Goal: Task Accomplishment & Management: Complete application form

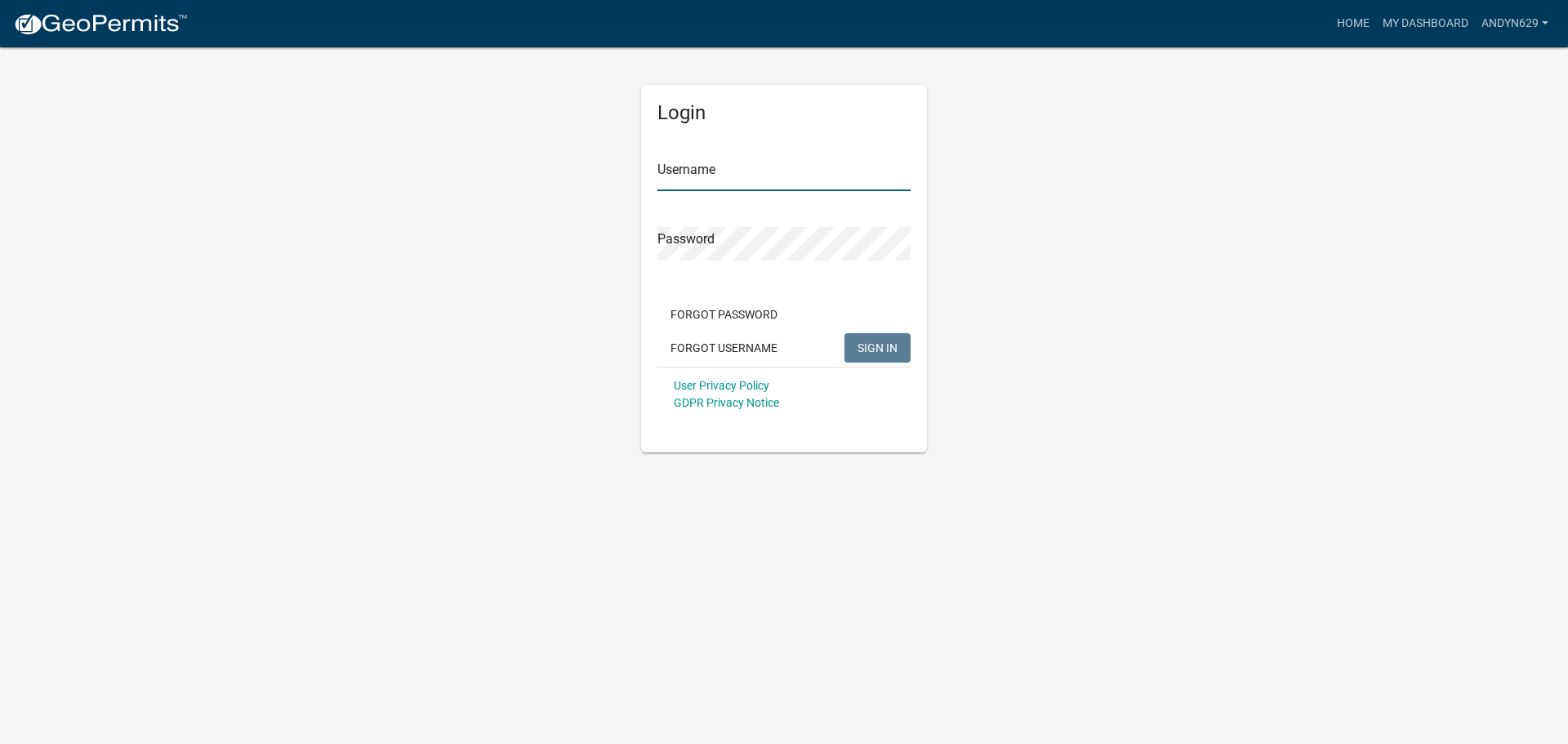
type input "AndyN629"
click at [865, 349] on span "SIGN IN" at bounding box center [877, 347] width 40 height 13
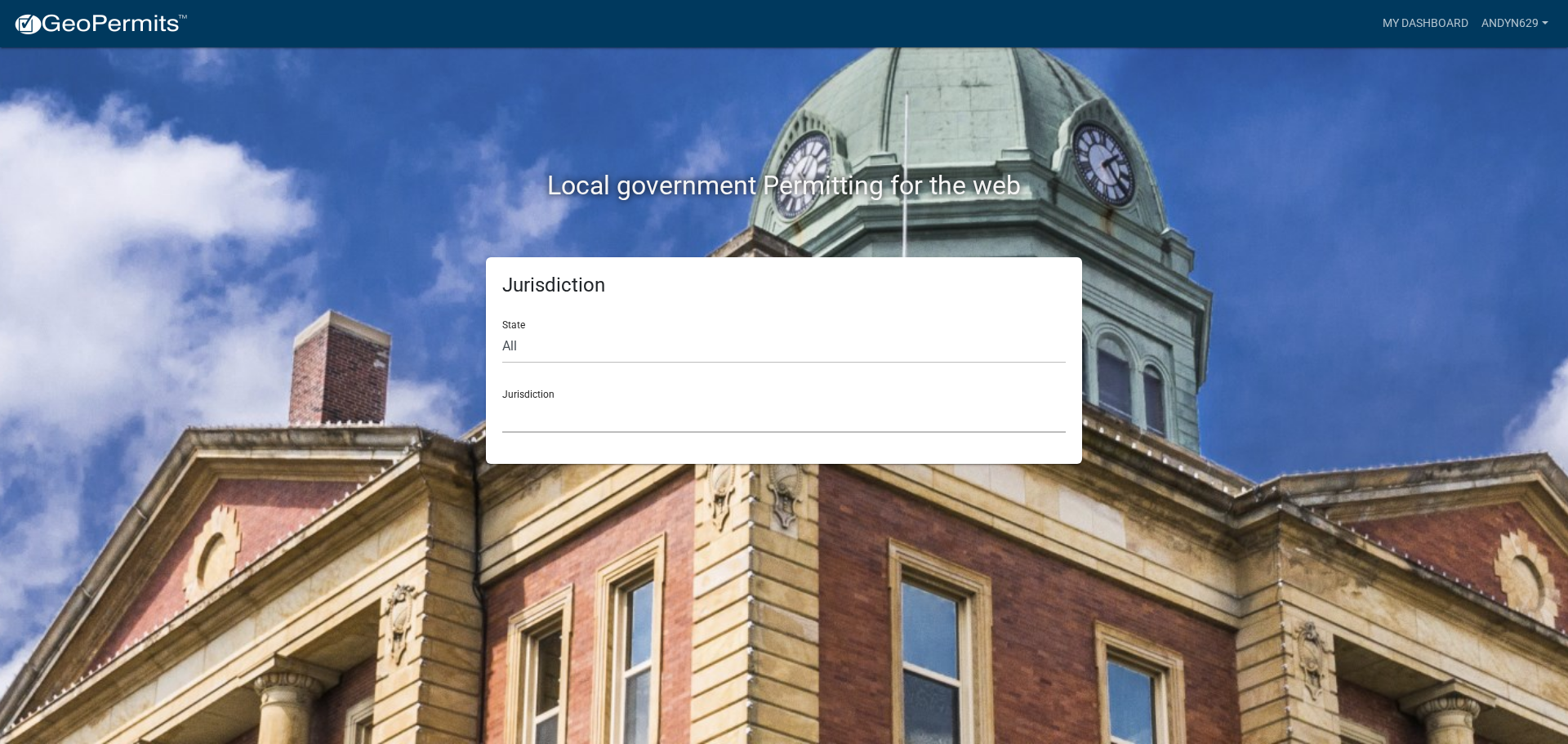
click at [604, 413] on select "[GEOGRAPHIC_DATA], [US_STATE] [GEOGRAPHIC_DATA], [US_STATE][PERSON_NAME][GEOGRA…" at bounding box center [784, 416] width 563 height 33
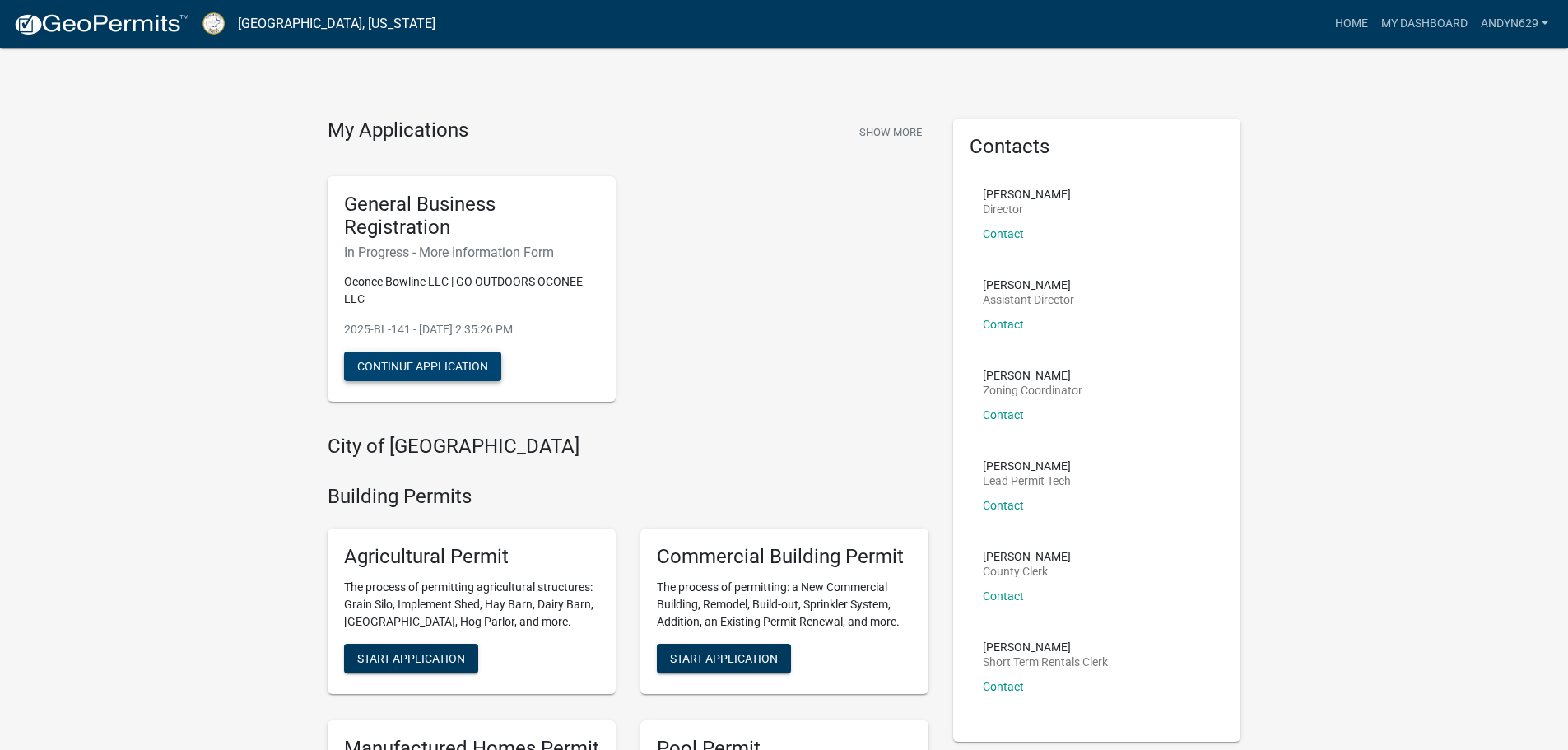
click at [454, 366] on button "Continue Application" at bounding box center [422, 367] width 157 height 30
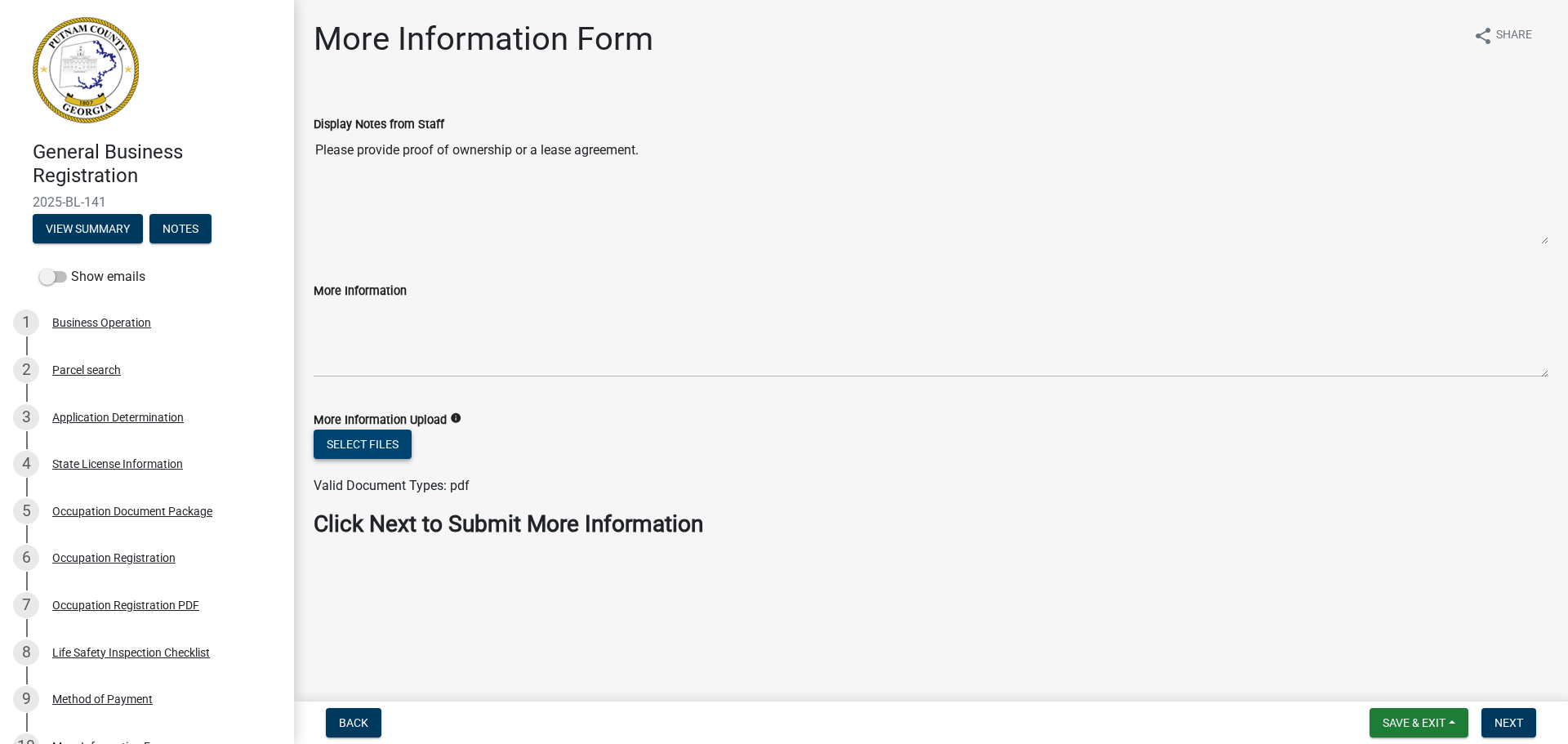
click at [380, 438] on button "Select files" at bounding box center [363, 445] width 98 height 29
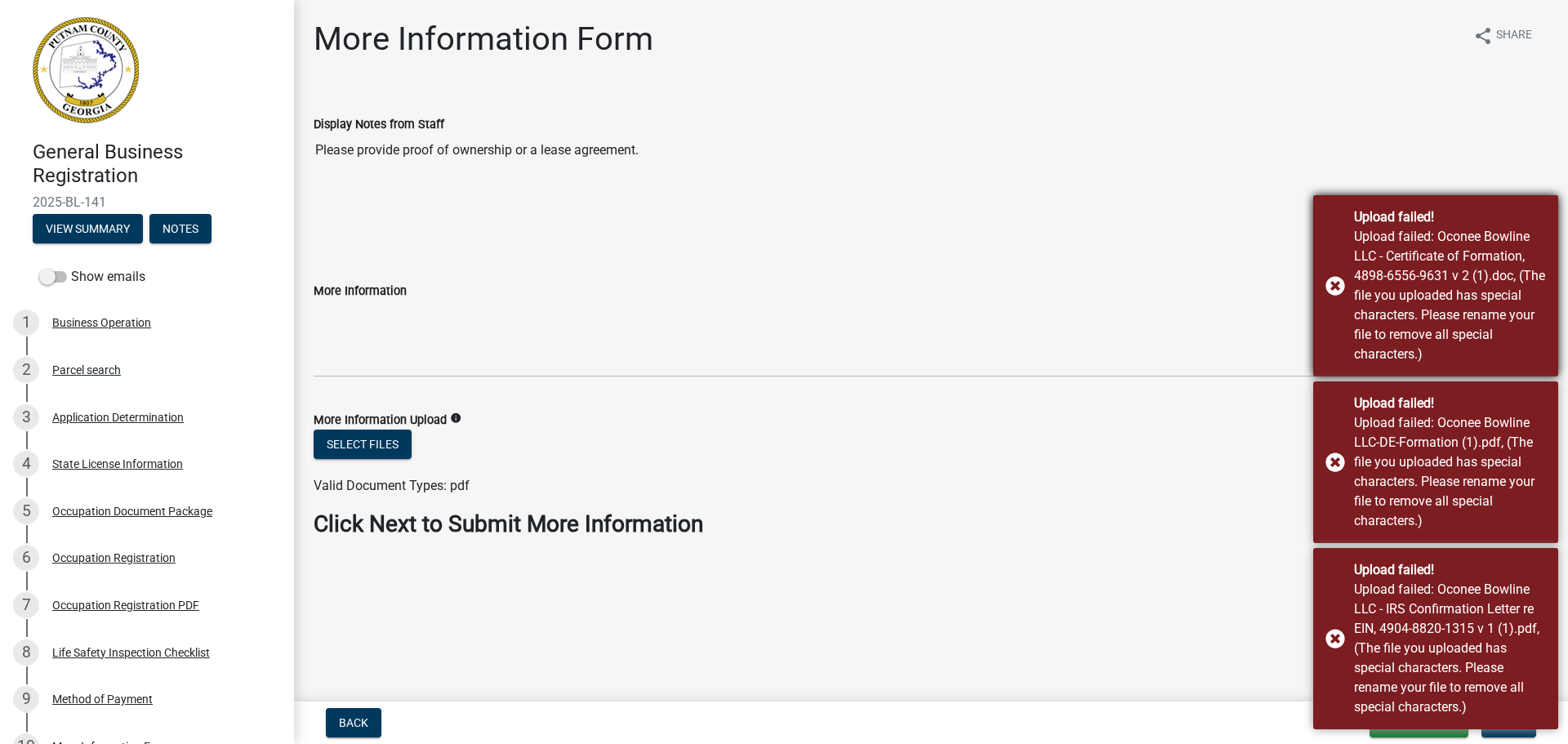
click at [1337, 289] on div "Upload failed! Upload failed: Oconee Bowline LLC - Certificate of Formation, 48…" at bounding box center [1436, 285] width 245 height 181
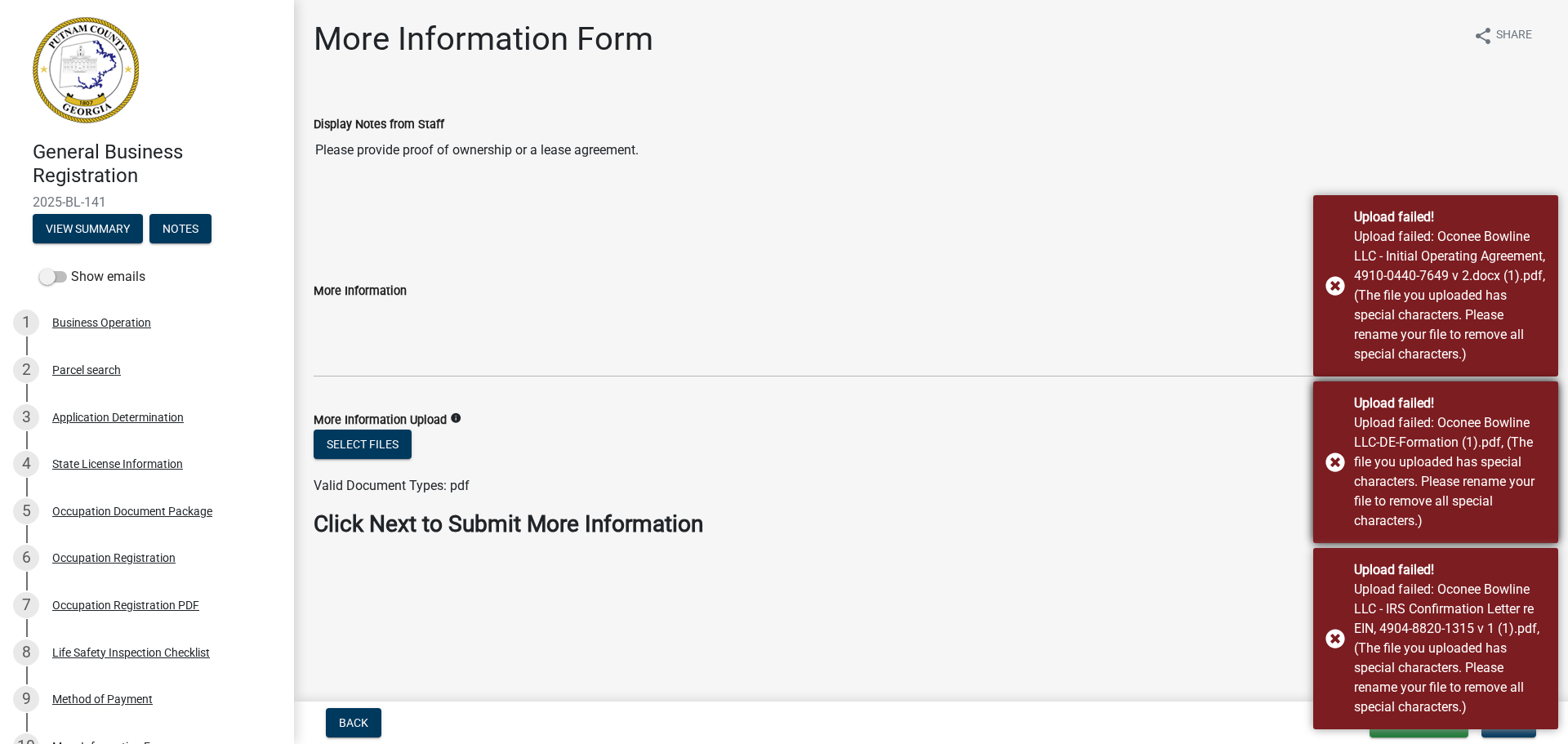
click at [1342, 471] on div "Upload failed! Upload failed: Oconee Bowline LLC-DE-Formation (1).pdf, (The fil…" at bounding box center [1436, 462] width 245 height 162
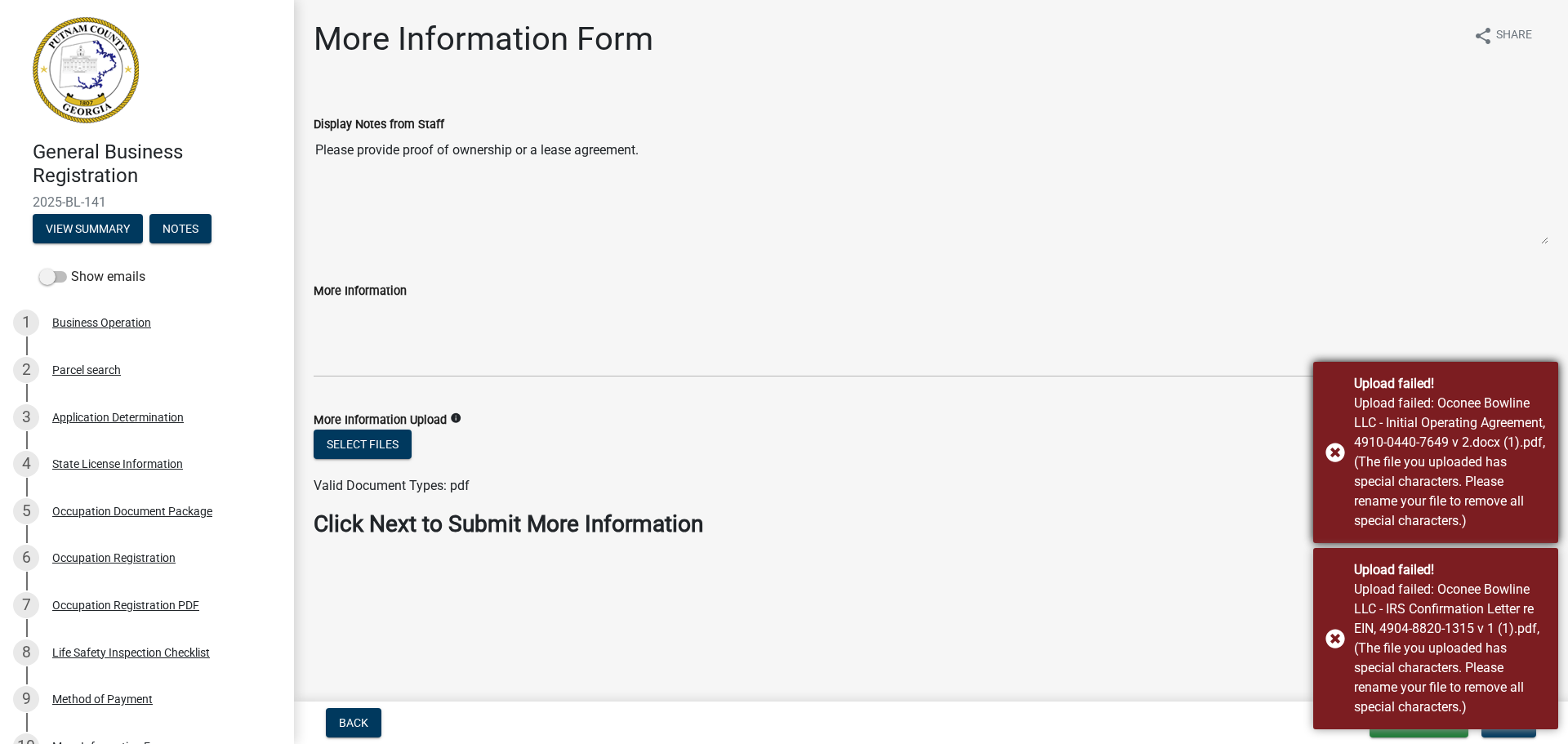
click at [1339, 472] on div "Upload failed! Upload failed: Oconee Bowline LLC - Initial Operating Agreement,…" at bounding box center [1436, 452] width 245 height 181
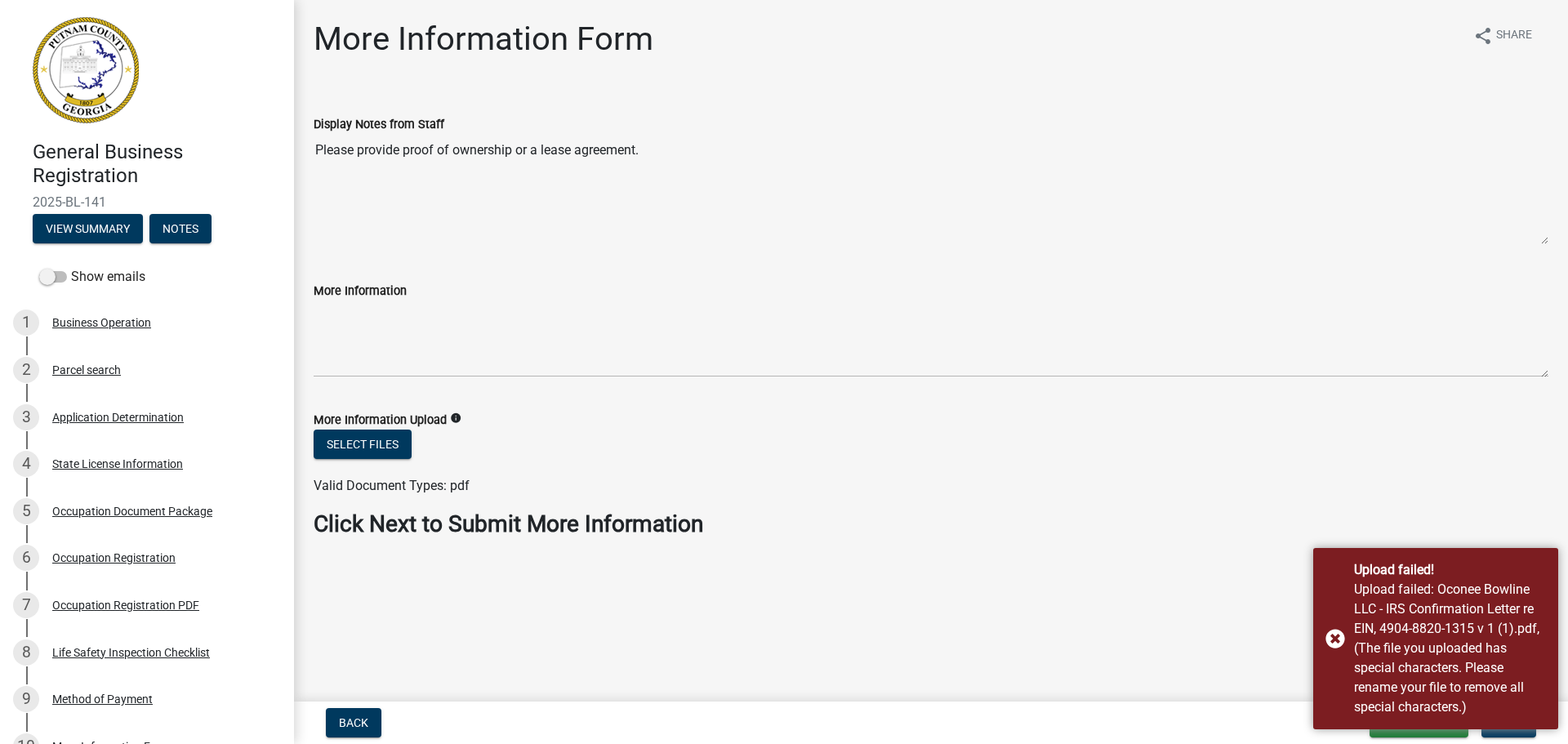
drag, startPoint x: 1334, startPoint y: 620, endPoint x: 1219, endPoint y: 555, distance: 132.1
click at [1335, 621] on div "Upload failed! Upload failed: Oconee Bowline LLC - IRS Confirmation Letter re E…" at bounding box center [1436, 638] width 245 height 181
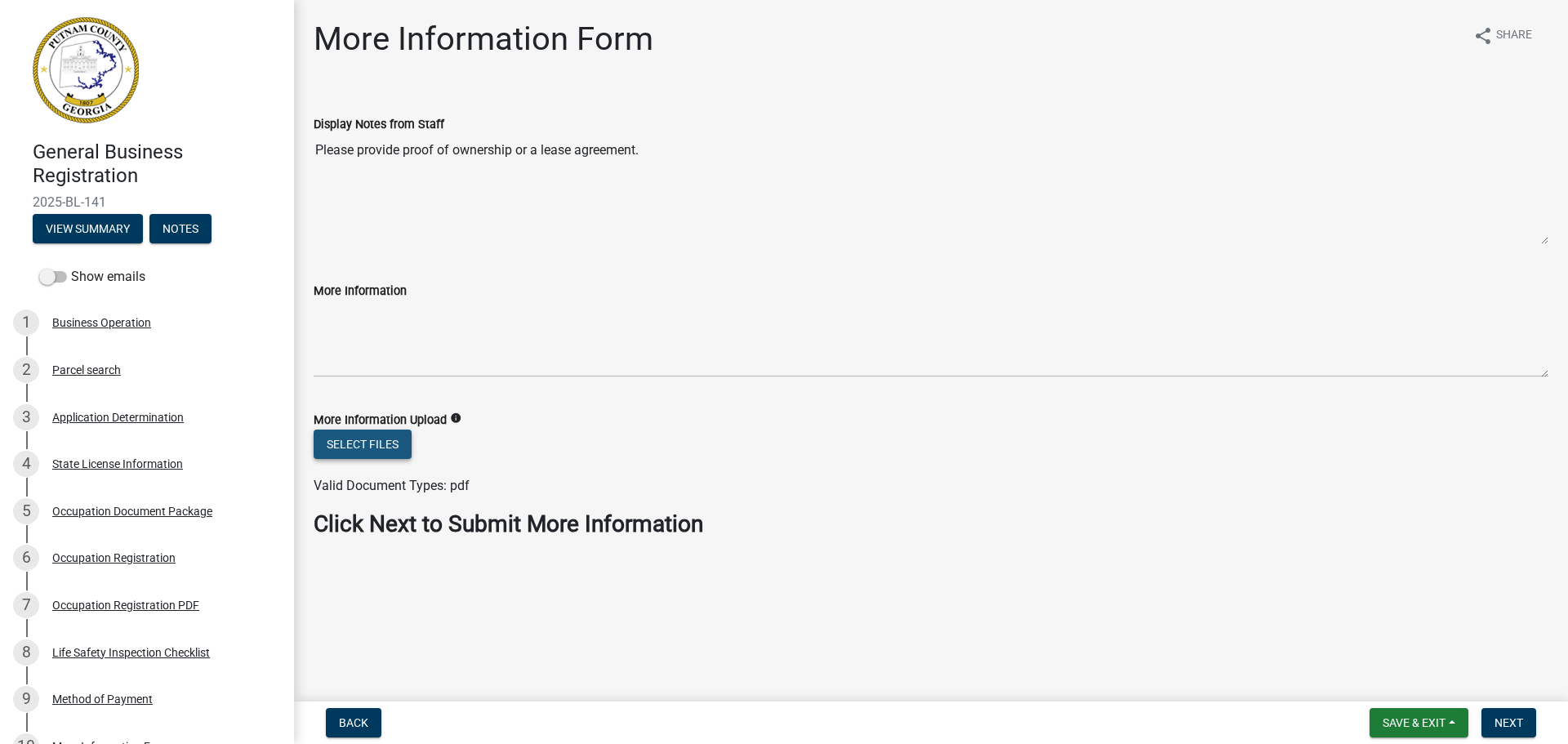
click at [377, 446] on button "Select files" at bounding box center [363, 445] width 98 height 29
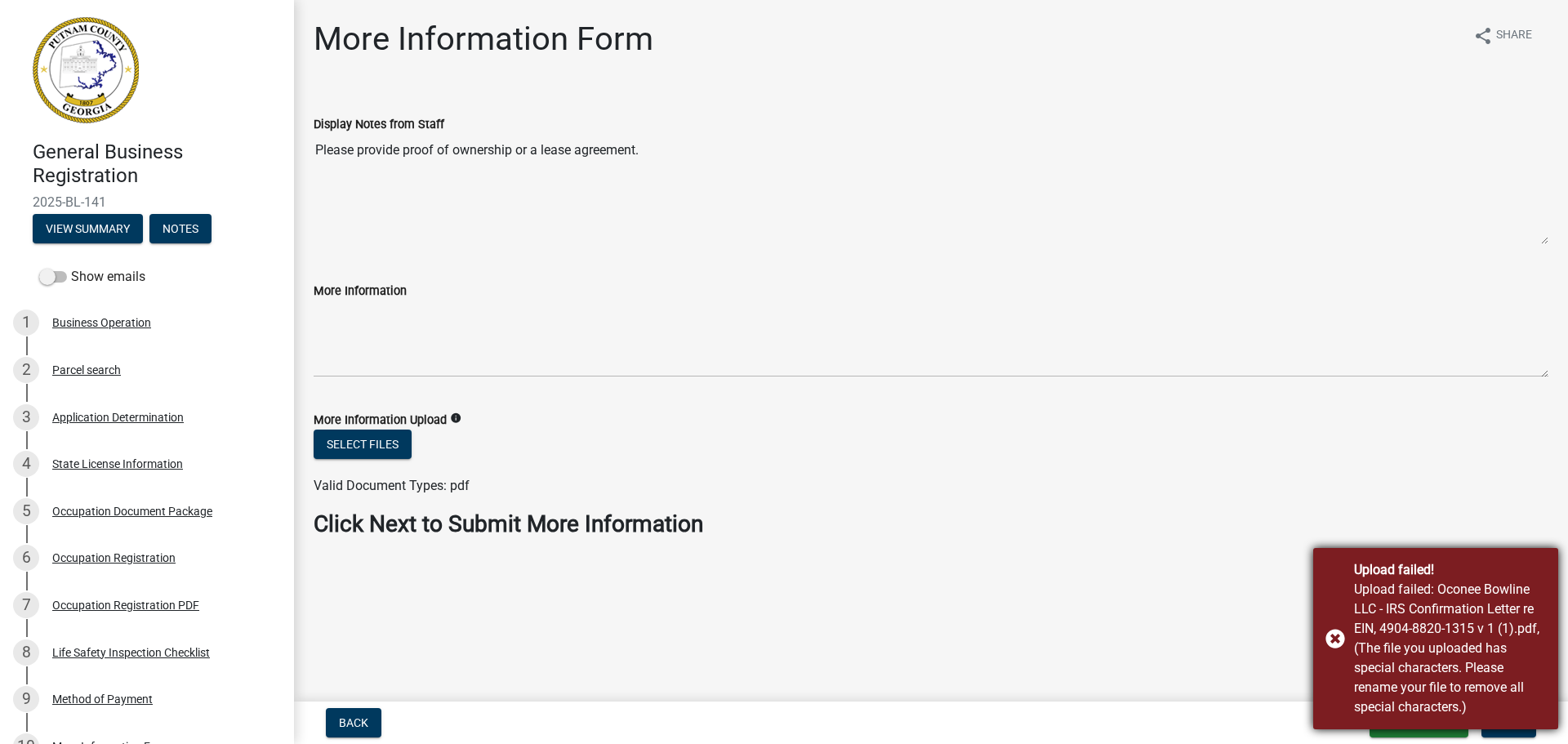
click at [1330, 634] on div "Upload failed! Upload failed: Oconee Bowline LLC - IRS Confirmation Letter re E…" at bounding box center [1436, 638] width 245 height 181
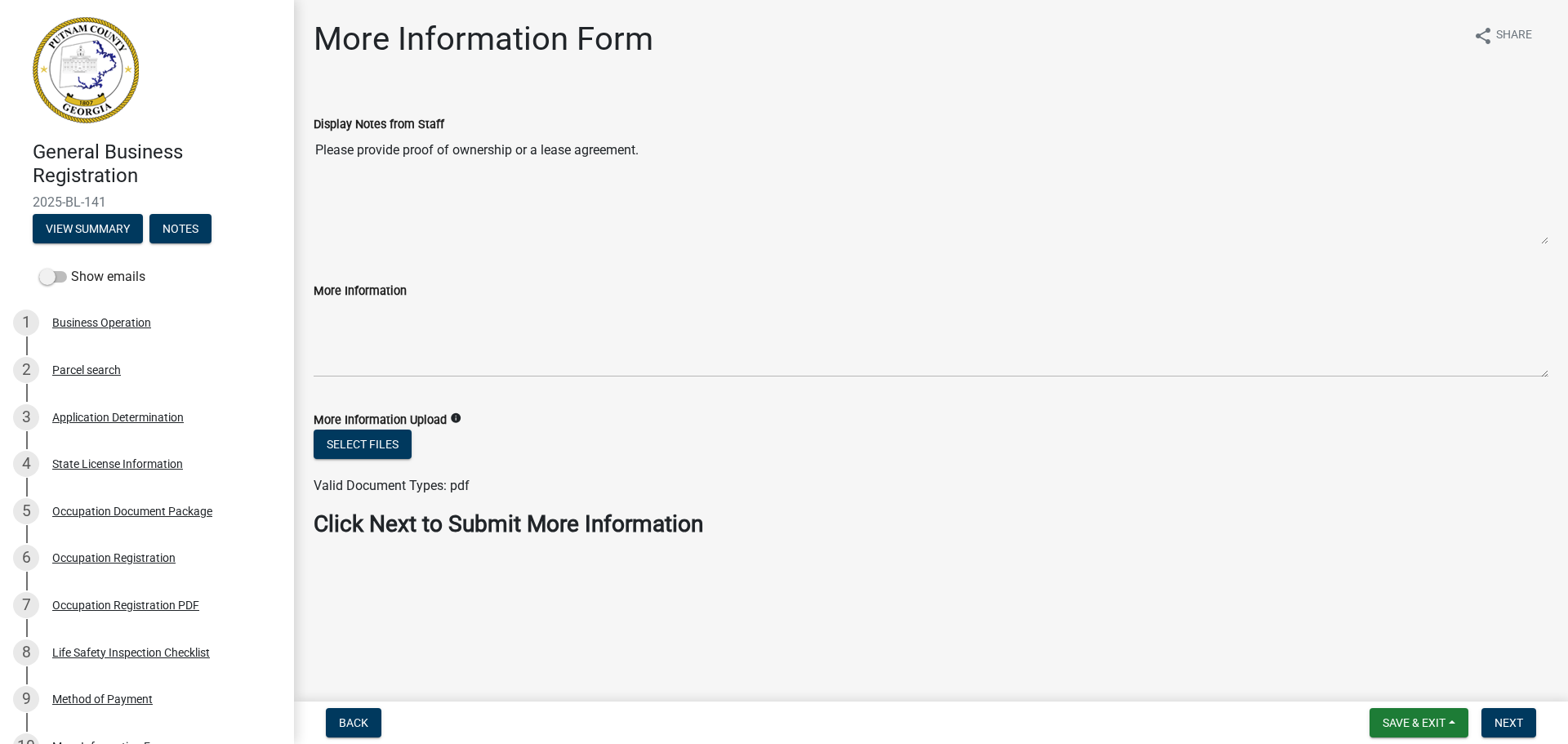
click at [858, 69] on div "More Information Form share Share" at bounding box center [931, 45] width 1235 height 52
click at [373, 440] on button "Select files" at bounding box center [363, 445] width 98 height 29
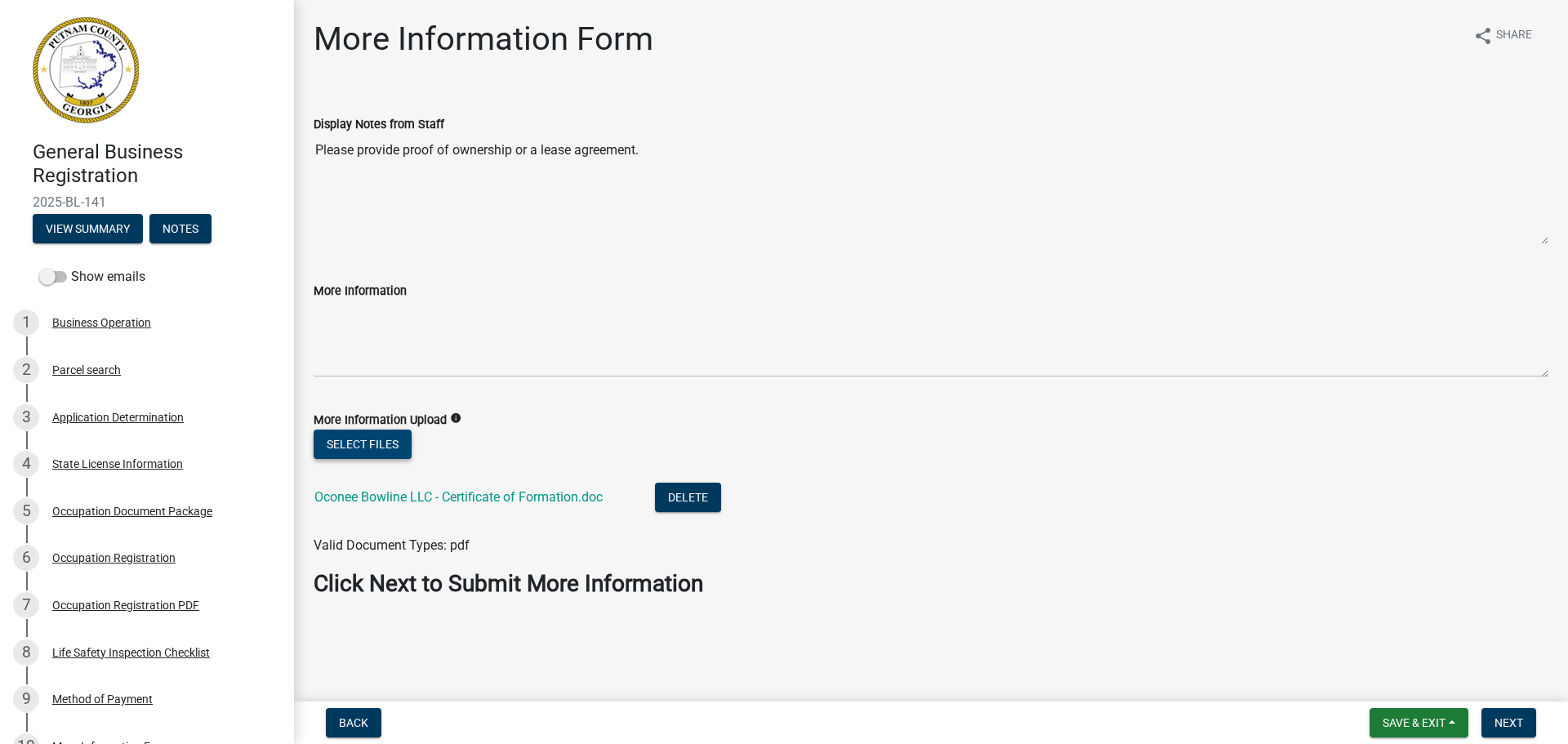
click at [388, 439] on button "Select files" at bounding box center [363, 445] width 98 height 29
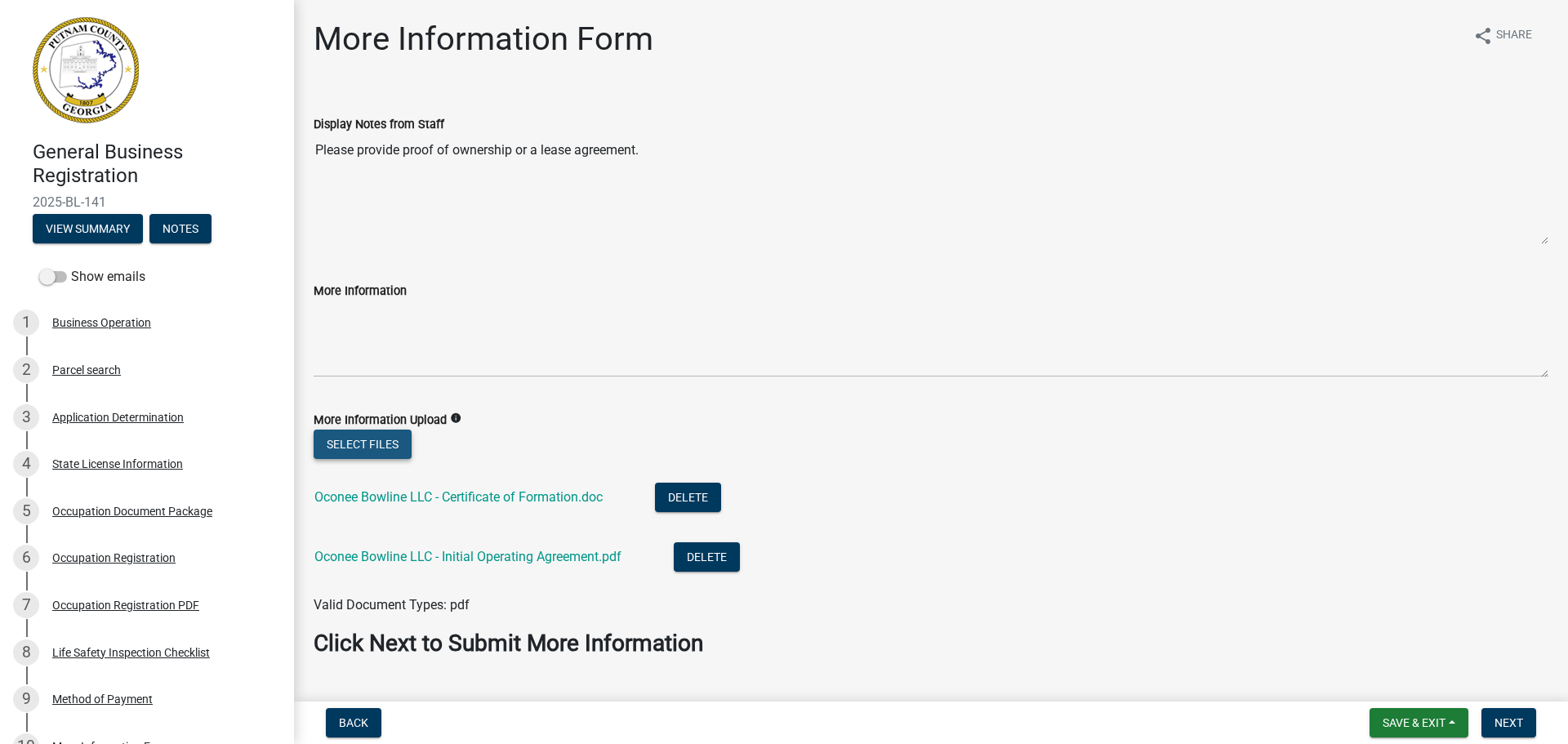
click at [375, 447] on button "Select files" at bounding box center [363, 445] width 98 height 29
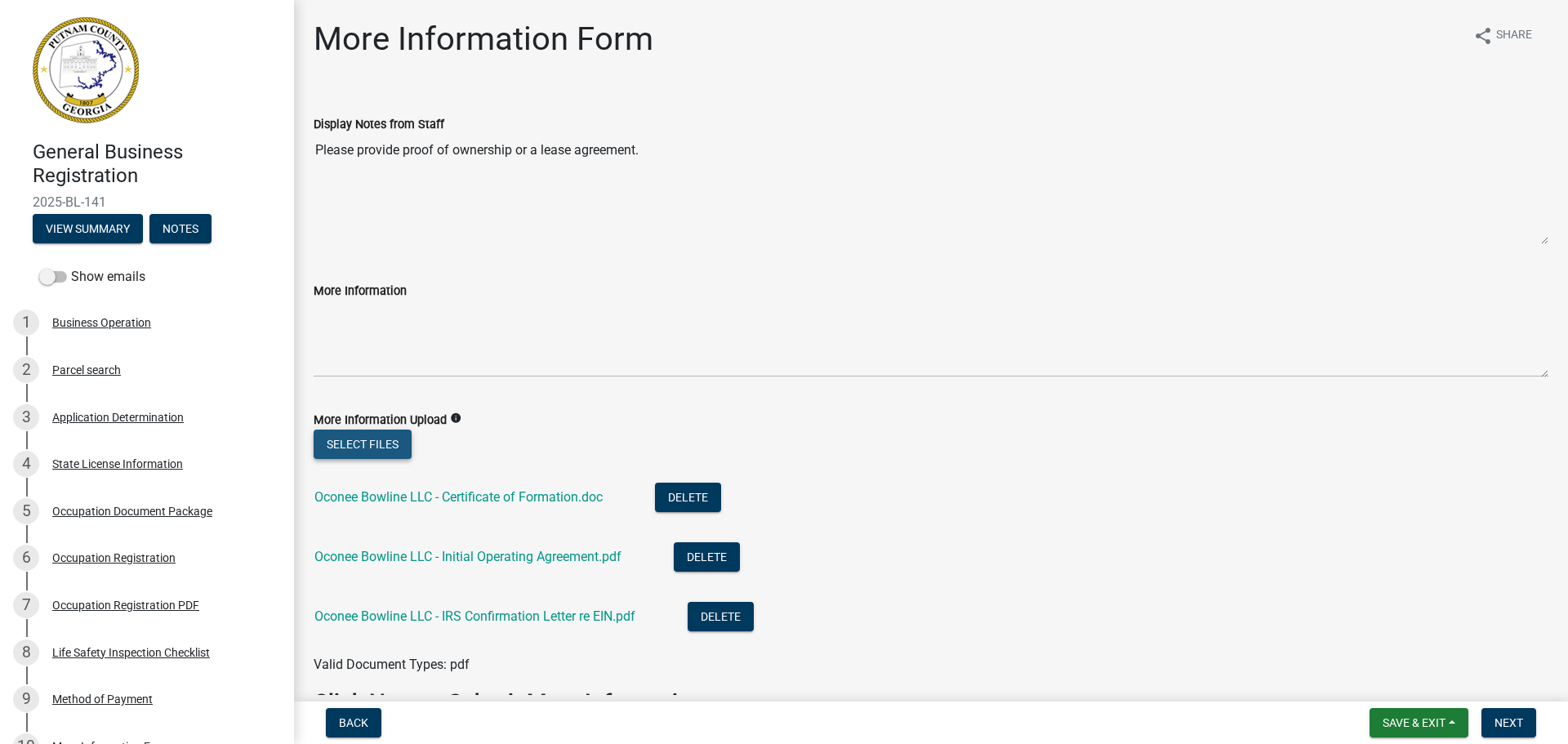
click at [392, 449] on button "Select files" at bounding box center [363, 445] width 98 height 29
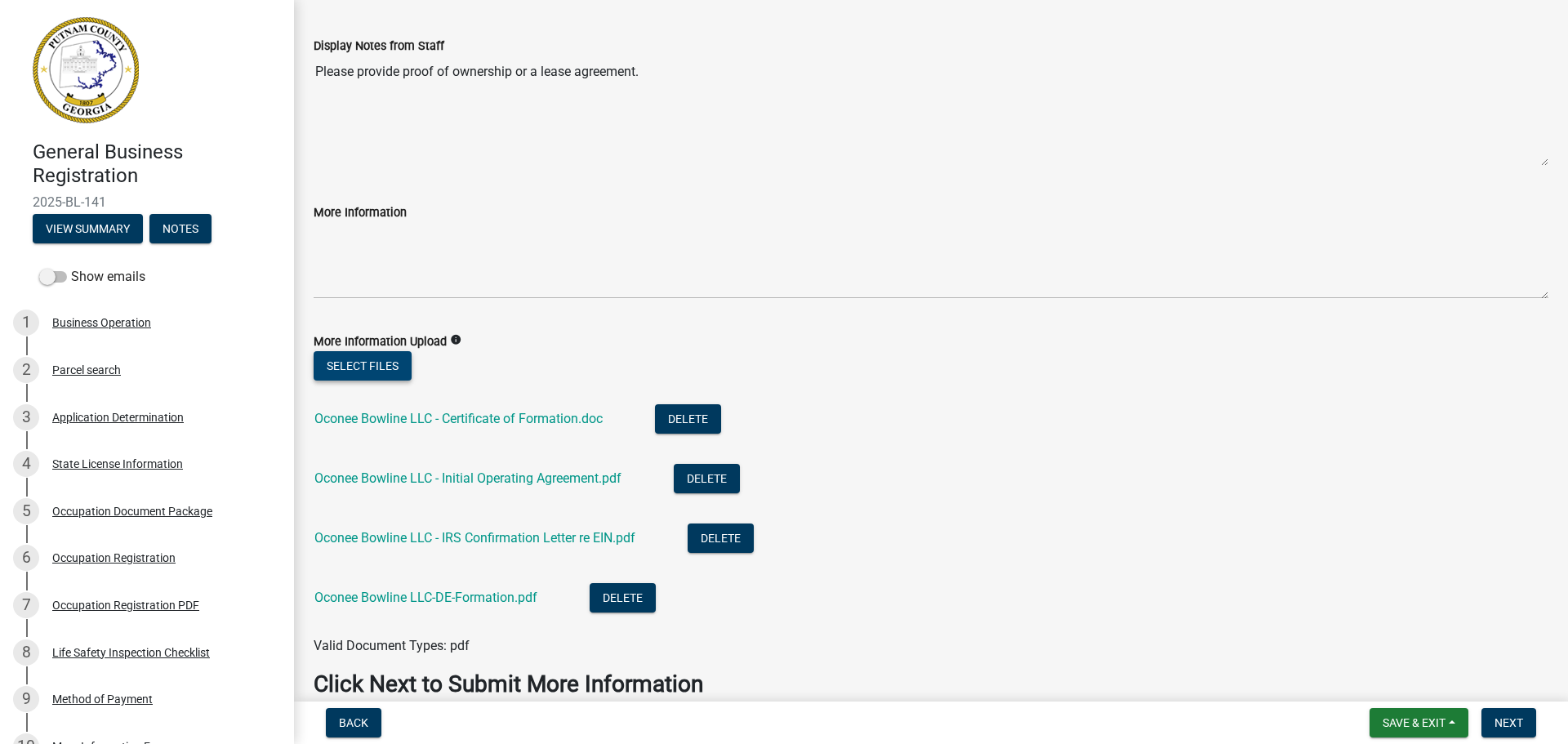
scroll to position [158, 0]
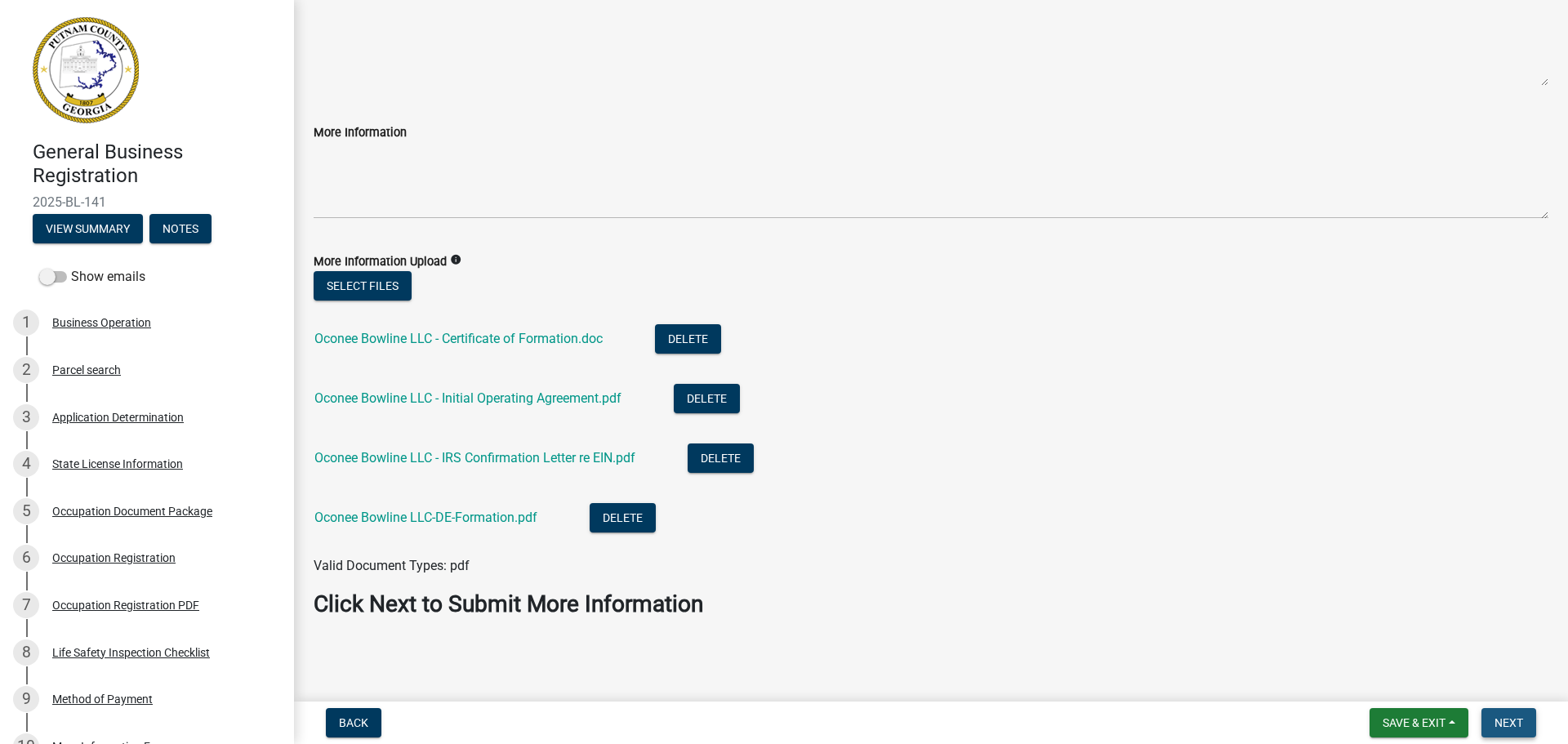
click at [1514, 724] on span "Next" at bounding box center [1508, 723] width 29 height 13
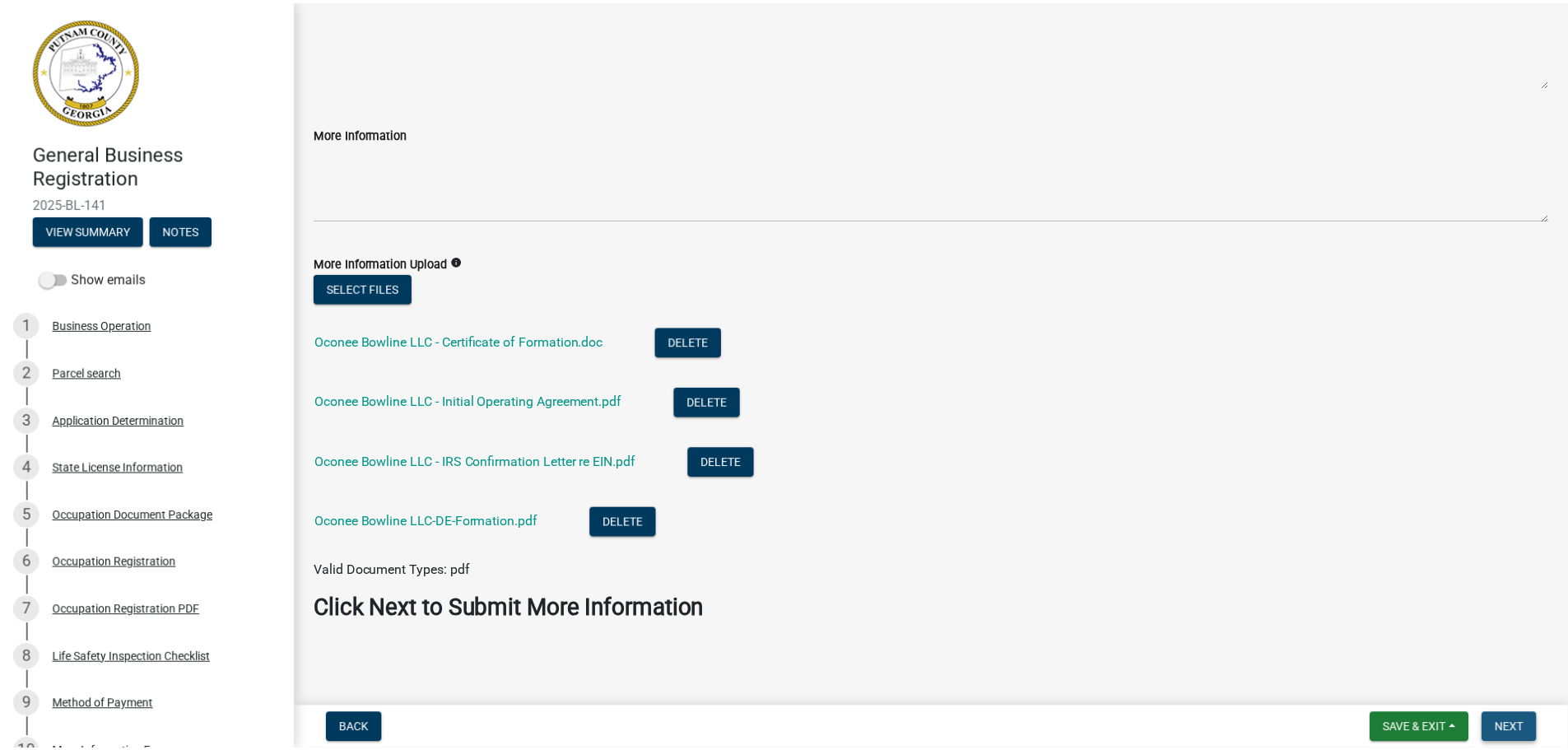
scroll to position [0, 0]
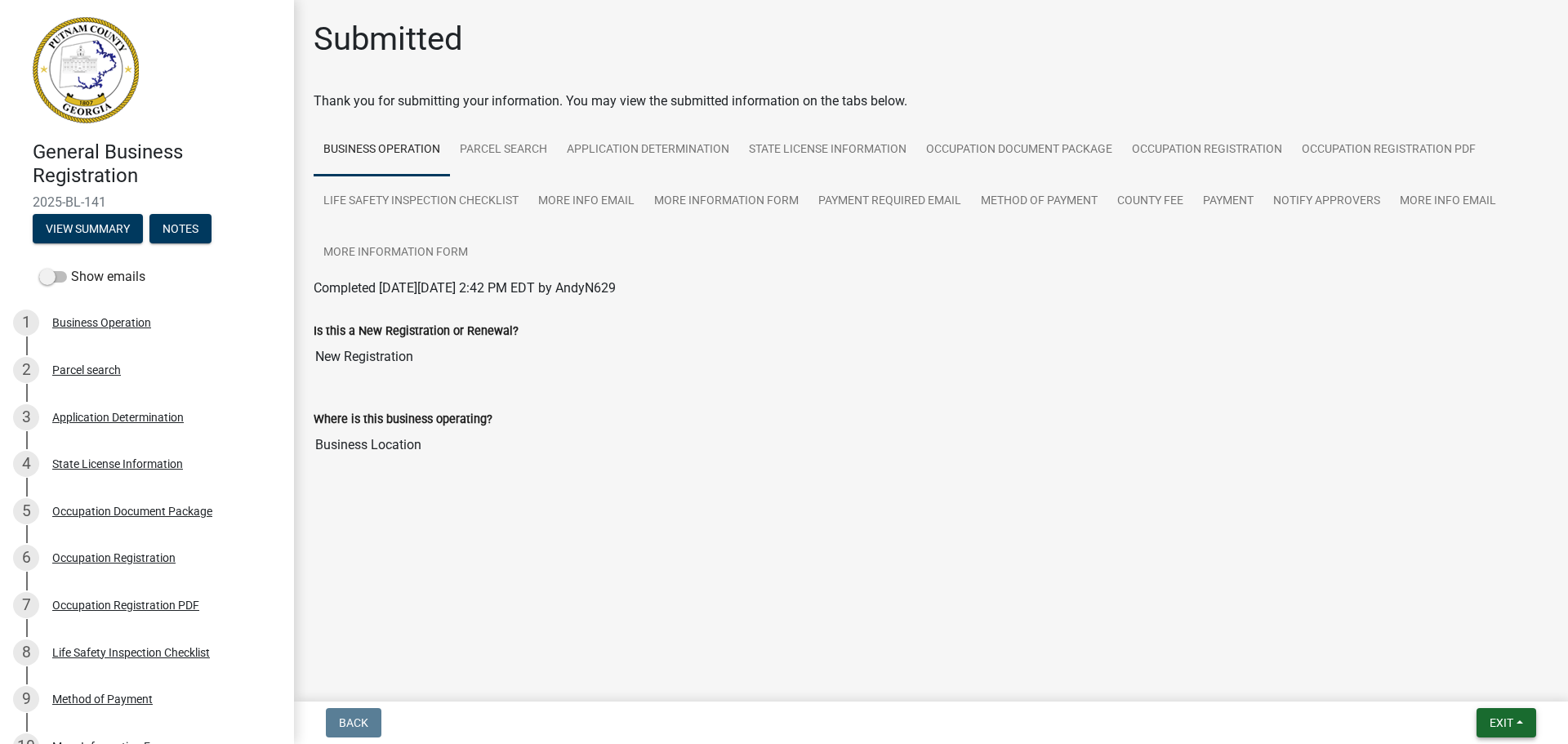
click at [1508, 716] on span "Exit" at bounding box center [1502, 723] width 24 height 13
click at [1497, 687] on button "Save & Exit" at bounding box center [1471, 680] width 131 height 40
